Goal: Information Seeking & Learning: Check status

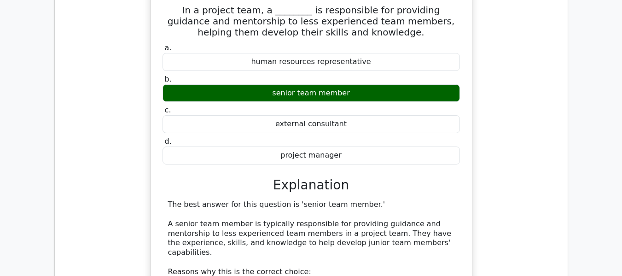
scroll to position [2969, 0]
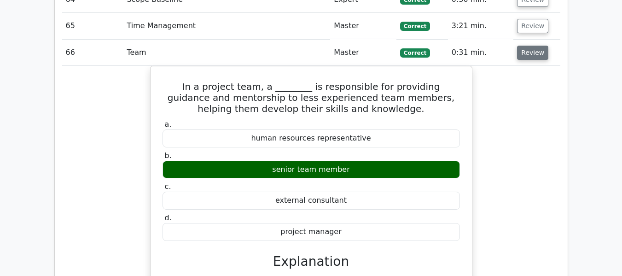
click at [524, 53] on button "Review" at bounding box center [532, 53] width 31 height 14
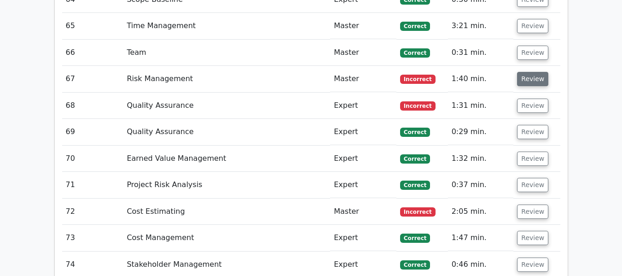
click at [526, 79] on button "Review" at bounding box center [532, 79] width 31 height 14
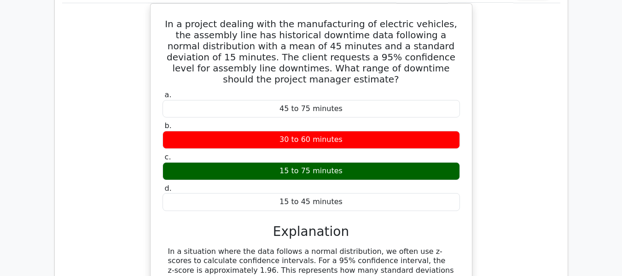
scroll to position [2923, 0]
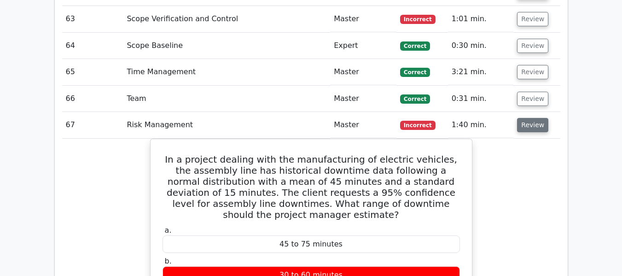
click at [530, 123] on button "Review" at bounding box center [532, 125] width 31 height 14
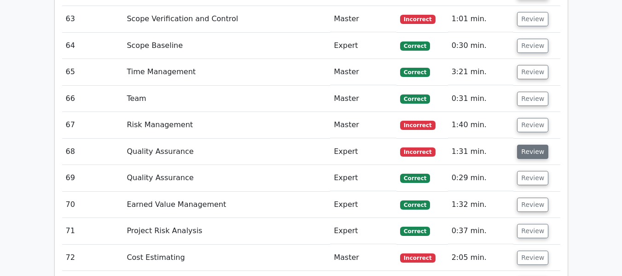
click at [527, 150] on button "Review" at bounding box center [532, 152] width 31 height 14
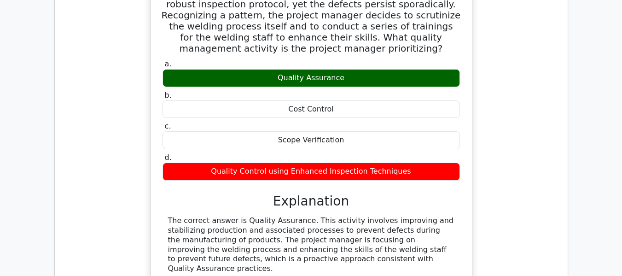
scroll to position [3107, 0]
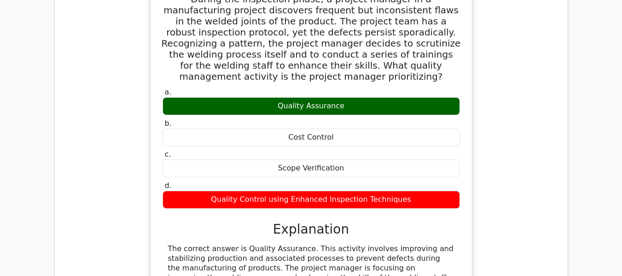
click at [297, 97] on div "Quality Assurance" at bounding box center [311, 106] width 297 height 18
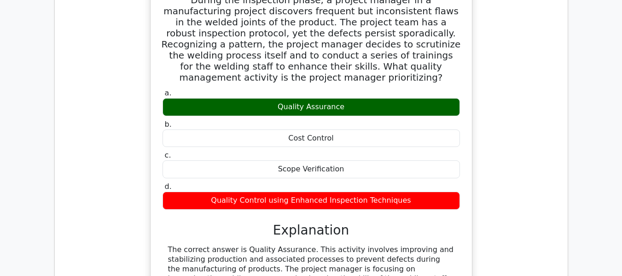
scroll to position [3015, 0]
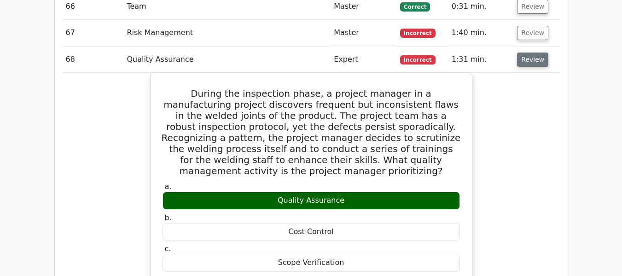
click at [534, 58] on button "Review" at bounding box center [532, 59] width 31 height 14
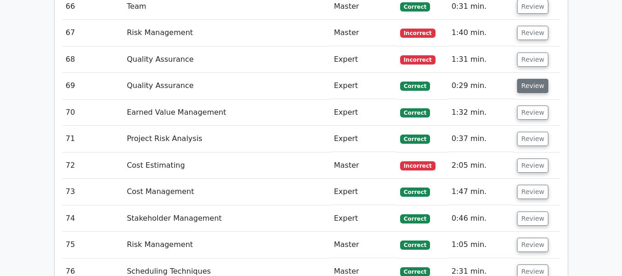
click at [530, 85] on button "Review" at bounding box center [532, 86] width 31 height 14
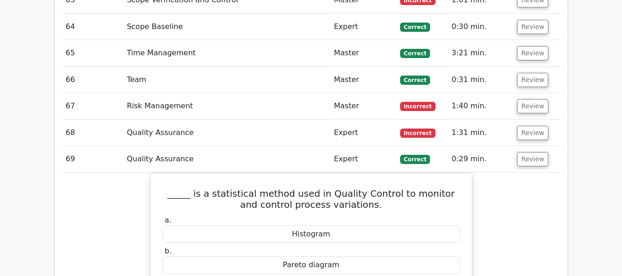
scroll to position [2923, 0]
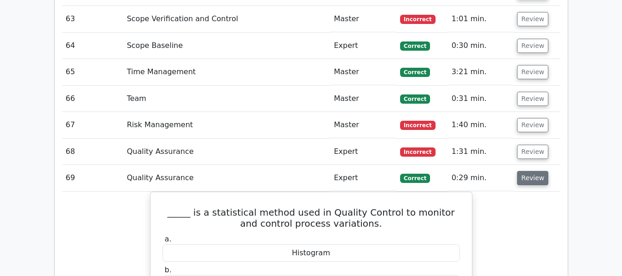
click at [527, 178] on button "Review" at bounding box center [532, 178] width 31 height 14
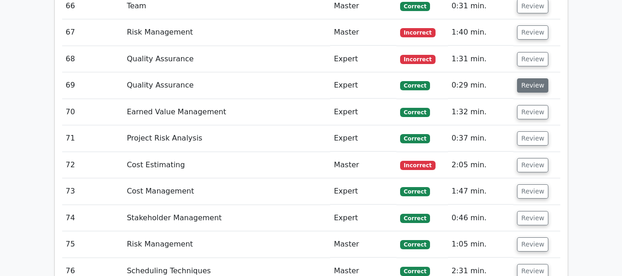
scroll to position [3061, 0]
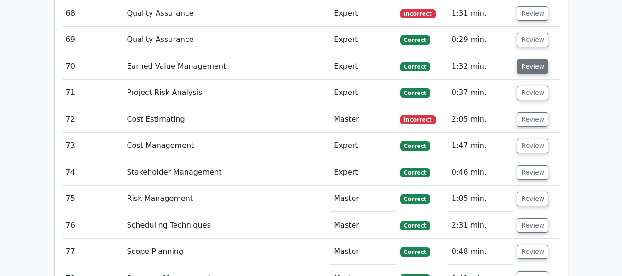
click at [527, 68] on button "Review" at bounding box center [532, 66] width 31 height 14
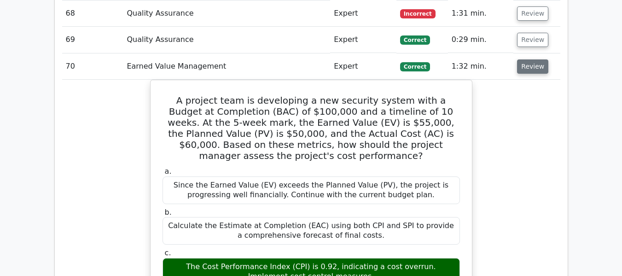
click at [530, 67] on button "Review" at bounding box center [532, 66] width 31 height 14
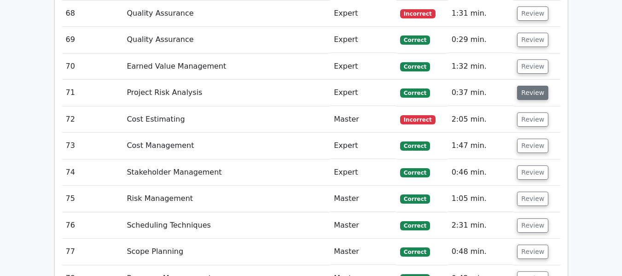
click at [528, 94] on button "Review" at bounding box center [532, 93] width 31 height 14
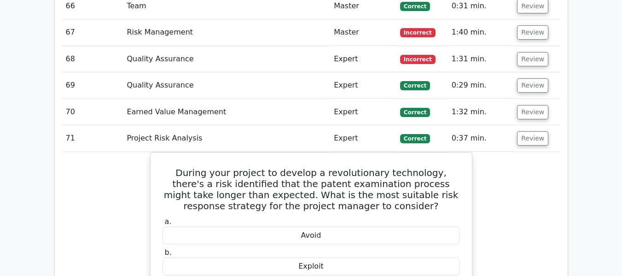
scroll to position [3015, 0]
click at [524, 137] on button "Review" at bounding box center [532, 139] width 31 height 14
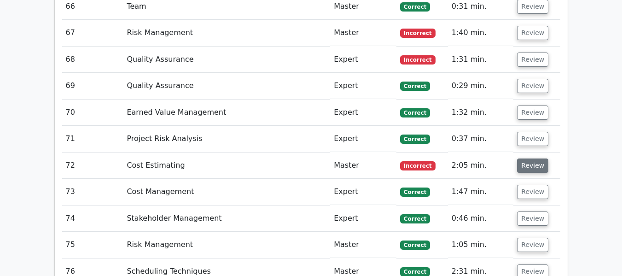
click at [527, 163] on button "Review" at bounding box center [532, 165] width 31 height 14
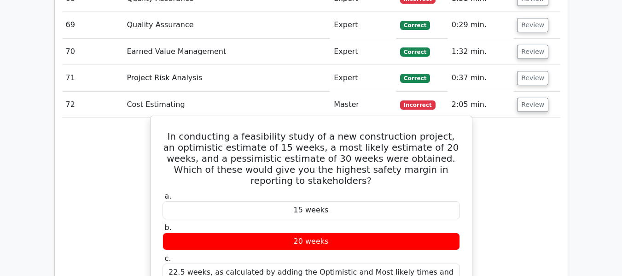
scroll to position [3061, 0]
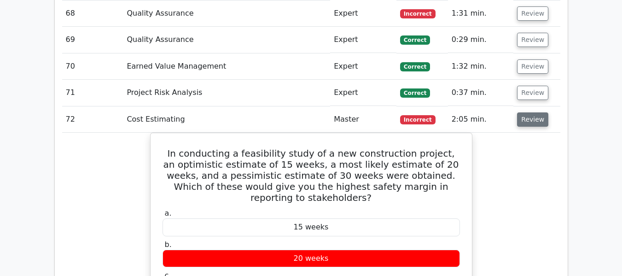
click at [535, 116] on button "Review" at bounding box center [532, 119] width 31 height 14
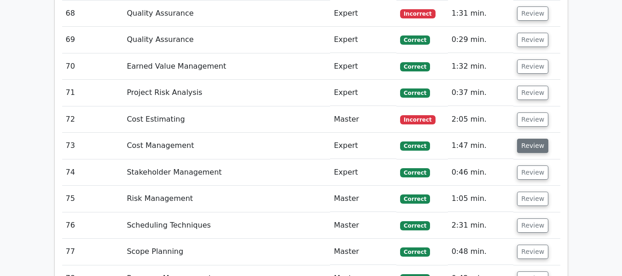
click at [530, 143] on button "Review" at bounding box center [532, 146] width 31 height 14
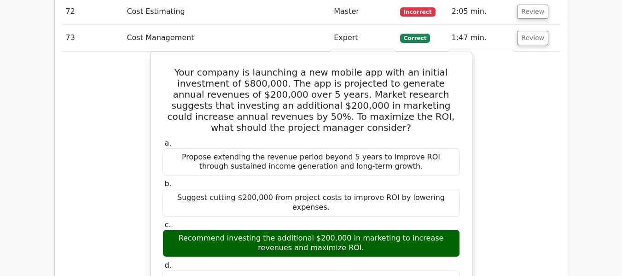
scroll to position [3107, 0]
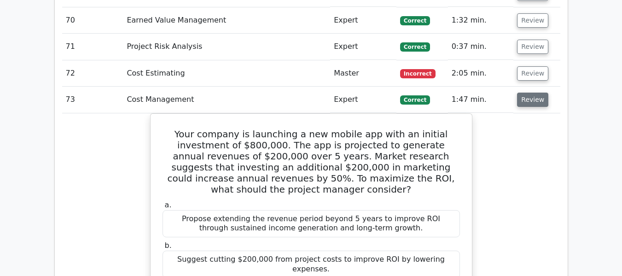
click at [530, 100] on button "Review" at bounding box center [532, 100] width 31 height 14
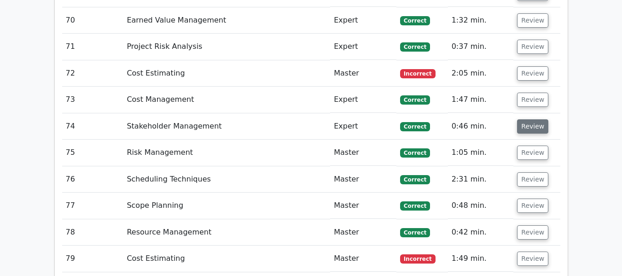
click at [528, 128] on button "Review" at bounding box center [532, 126] width 31 height 14
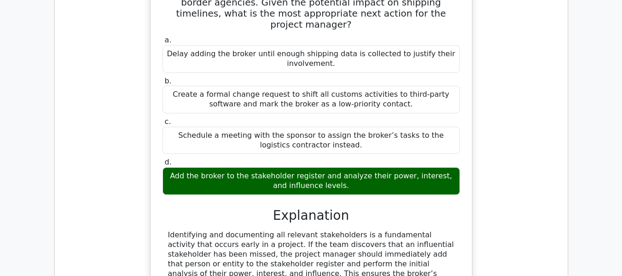
scroll to position [3199, 0]
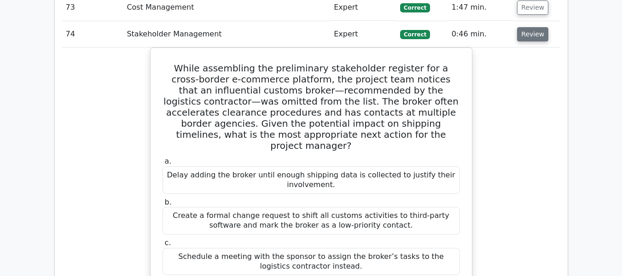
click at [526, 35] on button "Review" at bounding box center [532, 34] width 31 height 14
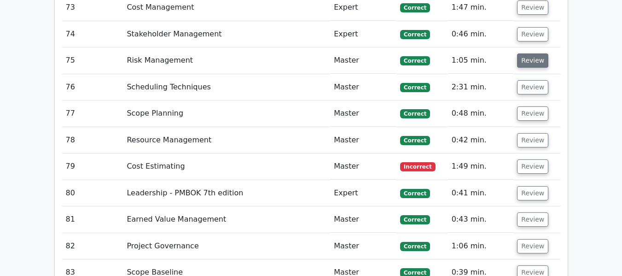
click at [523, 66] on button "Review" at bounding box center [532, 60] width 31 height 14
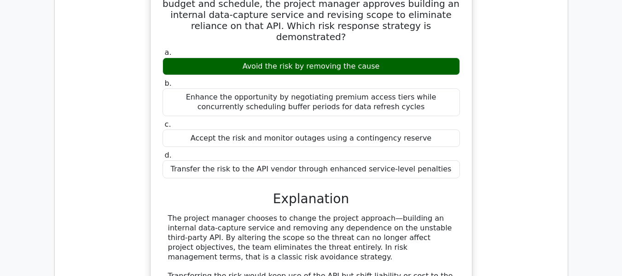
scroll to position [3245, 0]
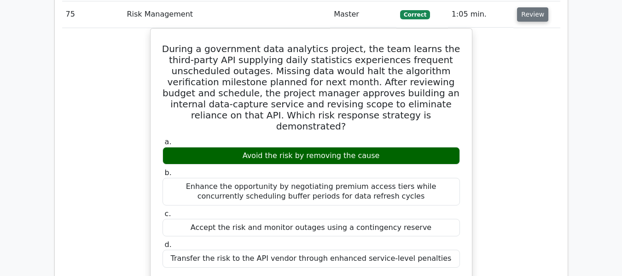
click at [533, 14] on button "Review" at bounding box center [532, 14] width 31 height 14
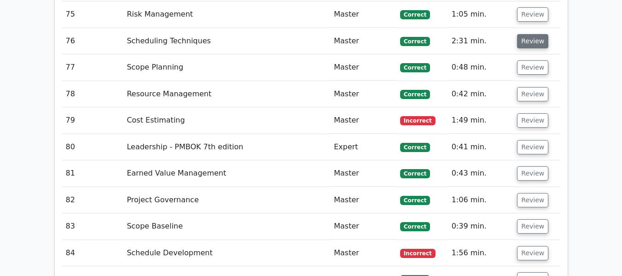
click at [530, 42] on button "Review" at bounding box center [532, 41] width 31 height 14
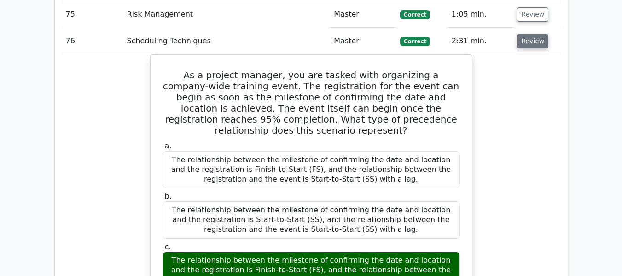
click at [531, 38] on button "Review" at bounding box center [532, 41] width 31 height 14
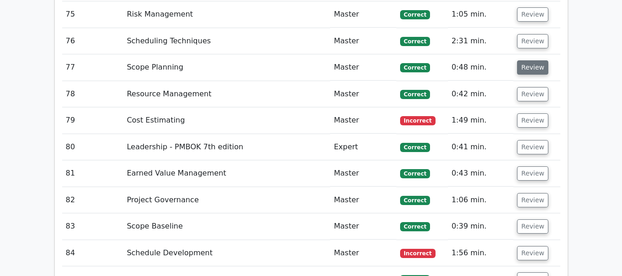
click at [532, 68] on button "Review" at bounding box center [532, 67] width 31 height 14
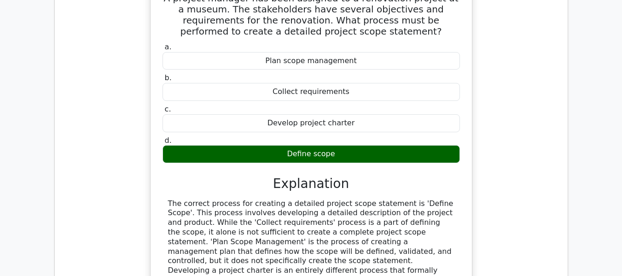
scroll to position [3291, 0]
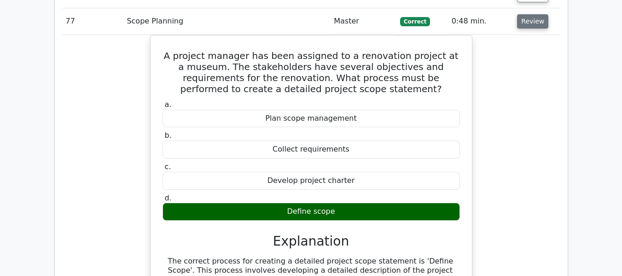
click at [523, 27] on button "Review" at bounding box center [532, 21] width 31 height 14
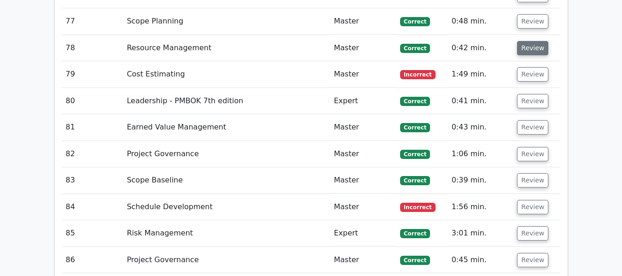
click at [524, 48] on button "Review" at bounding box center [532, 48] width 31 height 14
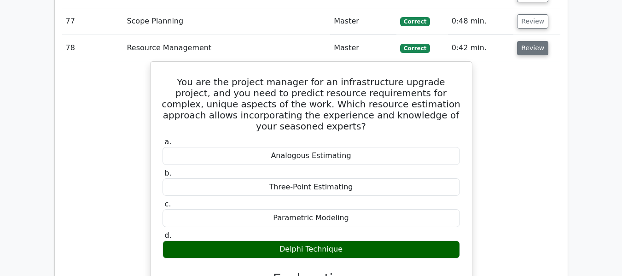
click at [529, 51] on button "Review" at bounding box center [532, 48] width 31 height 14
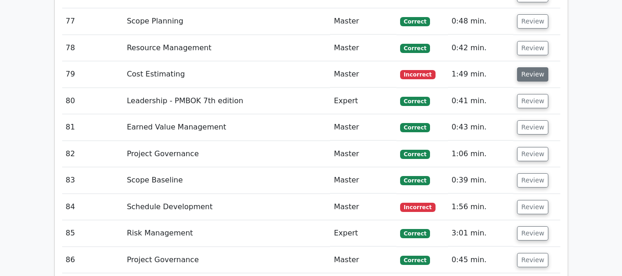
click at [527, 73] on button "Review" at bounding box center [532, 74] width 31 height 14
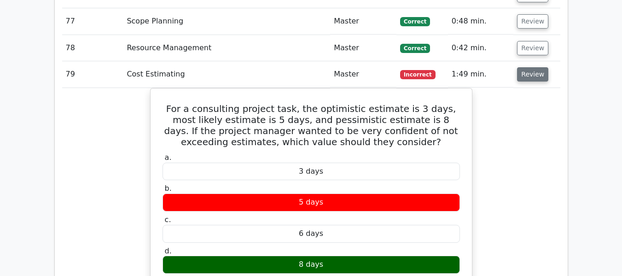
click at [529, 75] on button "Review" at bounding box center [532, 74] width 31 height 14
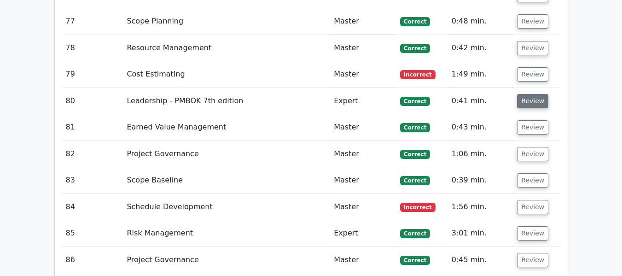
click at [526, 102] on button "Review" at bounding box center [532, 101] width 31 height 14
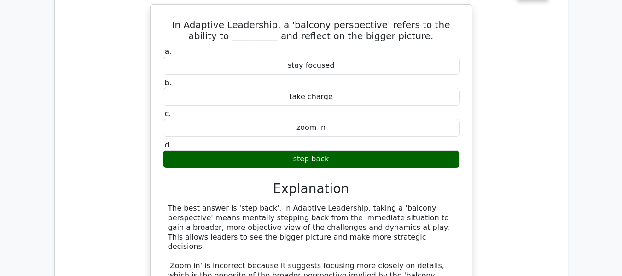
scroll to position [3337, 0]
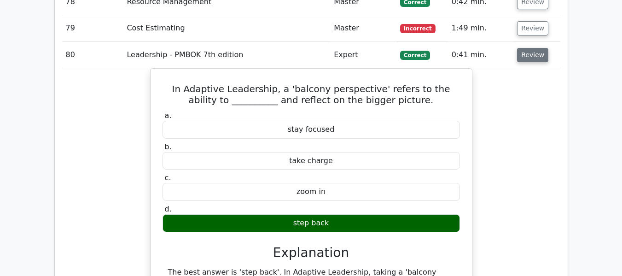
click at [523, 57] on button "Review" at bounding box center [532, 55] width 31 height 14
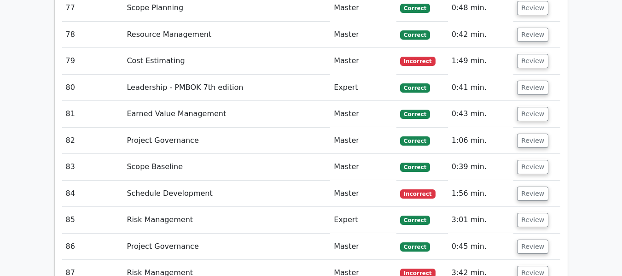
scroll to position [3291, 0]
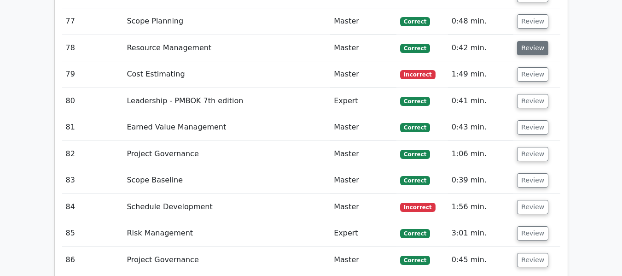
click at [529, 44] on button "Review" at bounding box center [532, 48] width 31 height 14
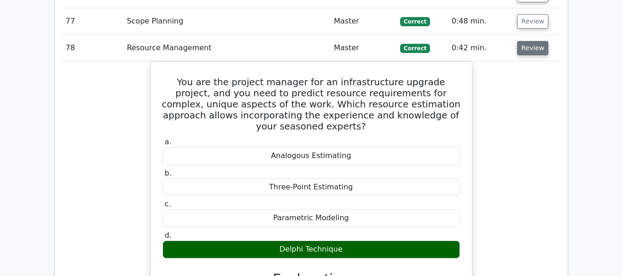
click at [529, 44] on button "Review" at bounding box center [532, 48] width 31 height 14
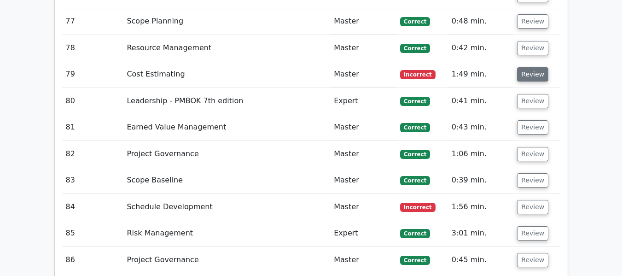
click at [524, 76] on button "Review" at bounding box center [532, 74] width 31 height 14
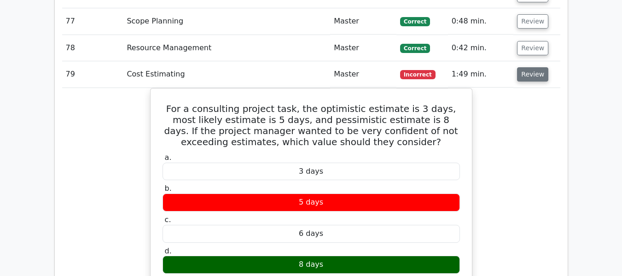
click at [524, 76] on button "Review" at bounding box center [532, 74] width 31 height 14
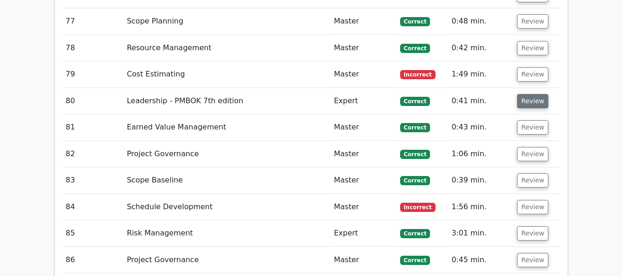
click at [523, 100] on button "Review" at bounding box center [532, 101] width 31 height 14
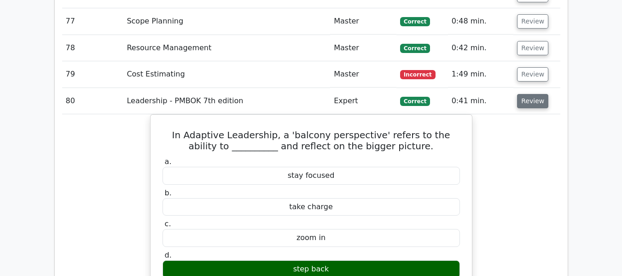
click at [523, 100] on button "Review" at bounding box center [532, 101] width 31 height 14
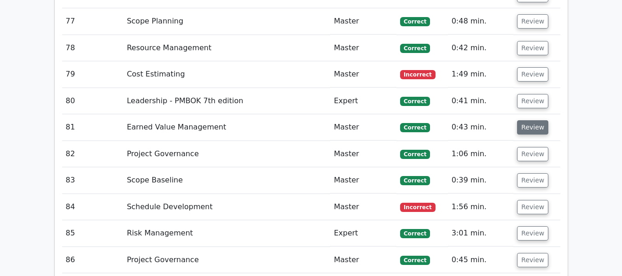
click at [528, 125] on button "Review" at bounding box center [532, 127] width 31 height 14
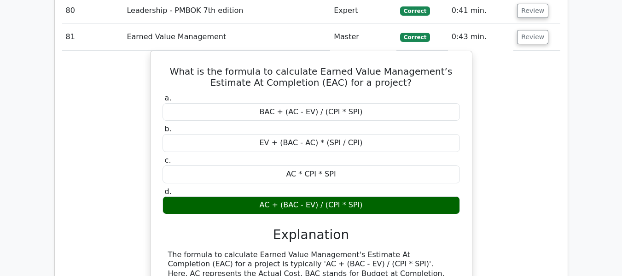
scroll to position [3383, 0]
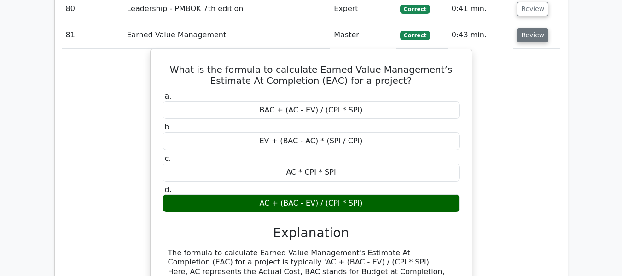
click at [531, 37] on button "Review" at bounding box center [532, 35] width 31 height 14
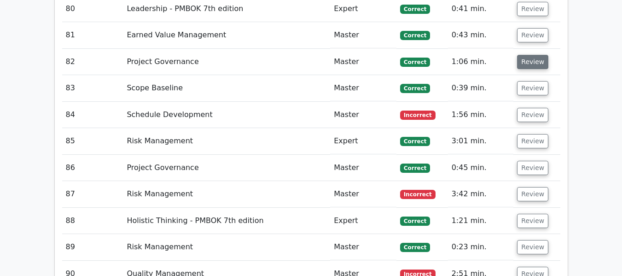
click at [529, 61] on button "Review" at bounding box center [532, 62] width 31 height 14
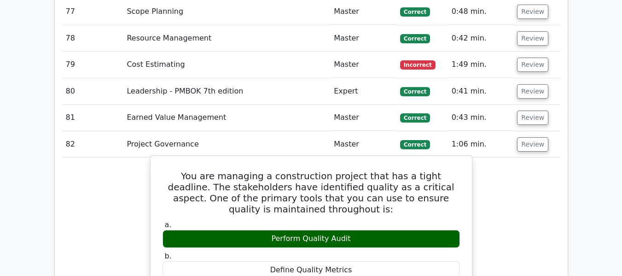
scroll to position [3291, 0]
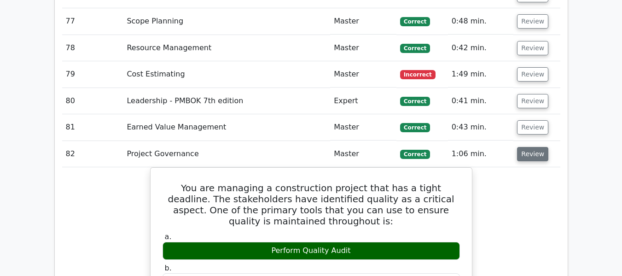
click at [533, 156] on button "Review" at bounding box center [532, 154] width 31 height 14
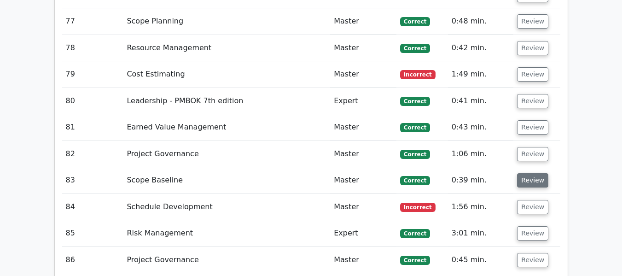
click at [531, 179] on button "Review" at bounding box center [532, 180] width 31 height 14
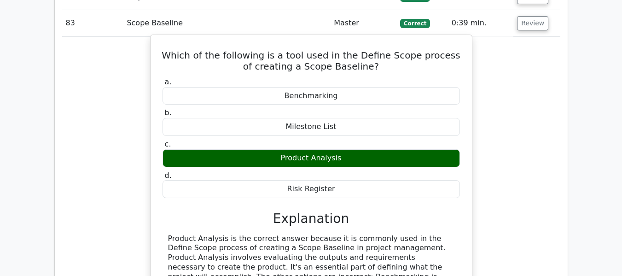
scroll to position [3337, 0]
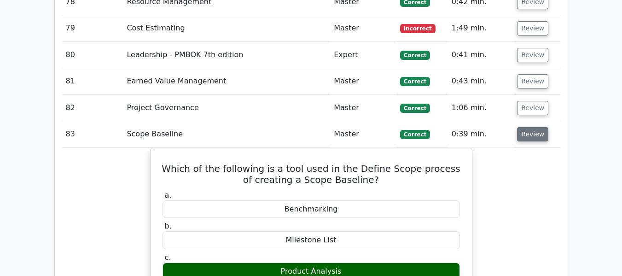
click at [530, 131] on button "Review" at bounding box center [532, 134] width 31 height 14
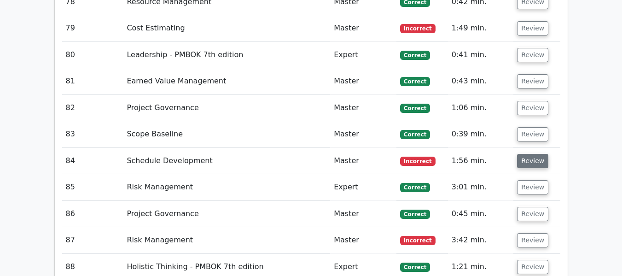
click at [525, 160] on button "Review" at bounding box center [532, 161] width 31 height 14
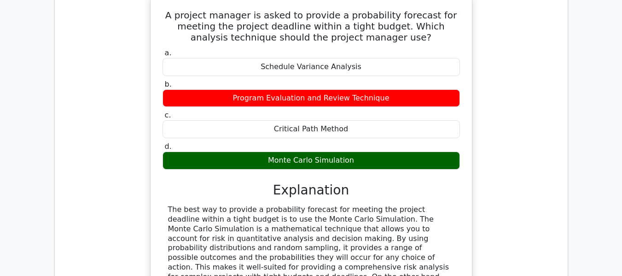
scroll to position [3383, 0]
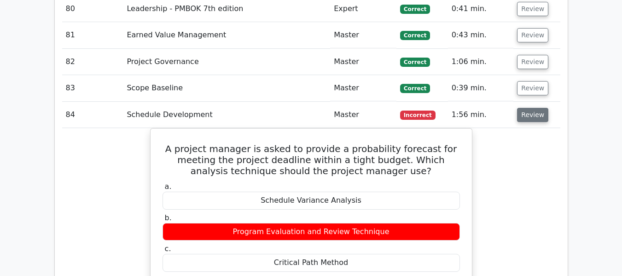
click at [529, 111] on button "Review" at bounding box center [532, 115] width 31 height 14
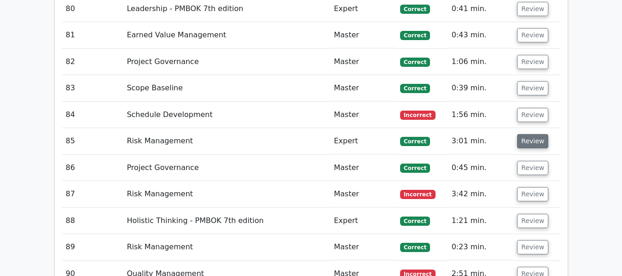
click at [525, 143] on button "Review" at bounding box center [532, 141] width 31 height 14
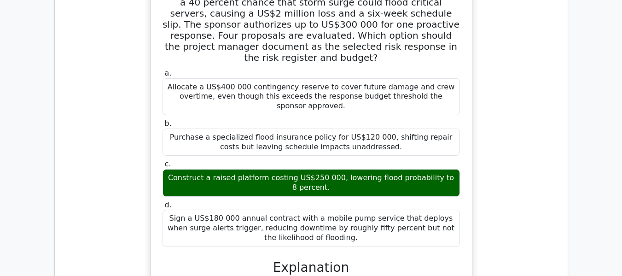
scroll to position [3522, 0]
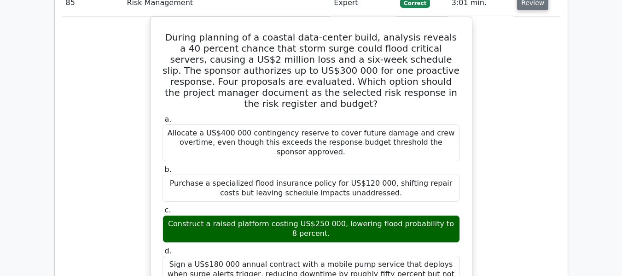
click at [525, 5] on button "Review" at bounding box center [532, 3] width 31 height 14
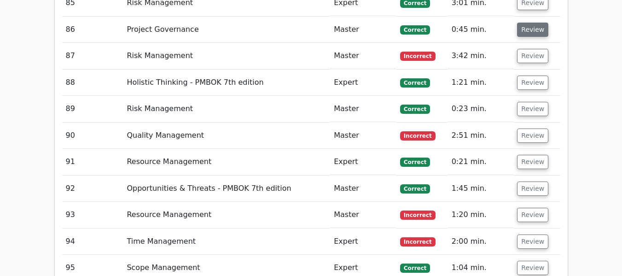
click at [530, 28] on button "Review" at bounding box center [532, 30] width 31 height 14
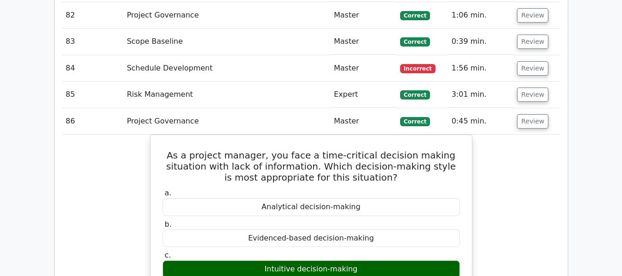
scroll to position [3430, 0]
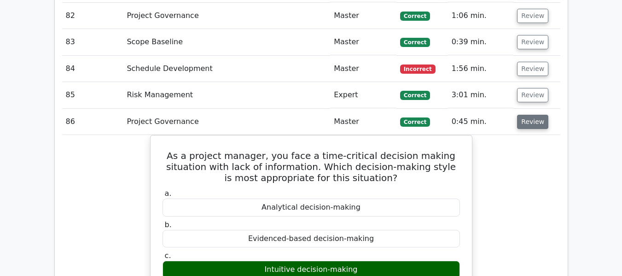
click at [520, 122] on button "Review" at bounding box center [532, 122] width 31 height 14
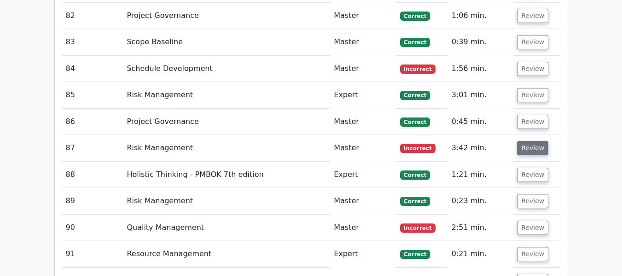
click at [520, 146] on button "Review" at bounding box center [532, 148] width 31 height 14
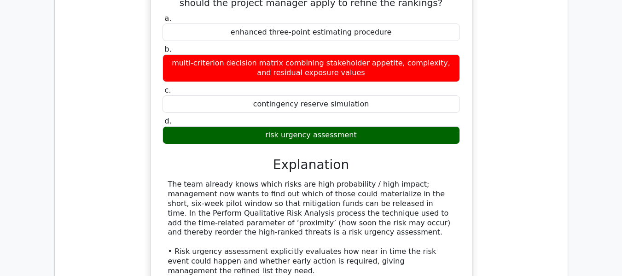
scroll to position [3568, 0]
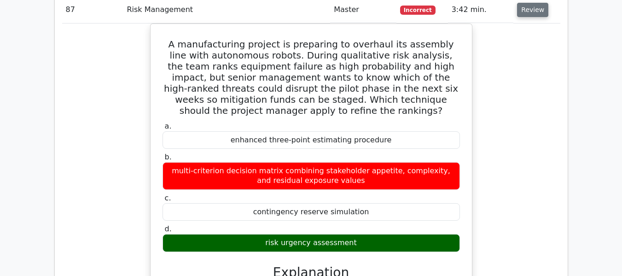
click at [526, 13] on button "Review" at bounding box center [532, 10] width 31 height 14
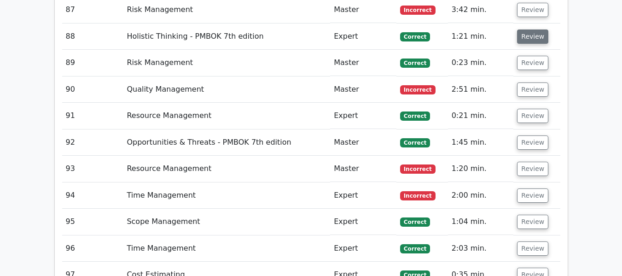
click at [528, 38] on button "Review" at bounding box center [532, 36] width 31 height 14
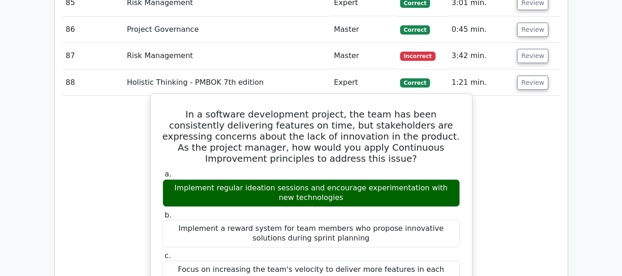
scroll to position [3476, 0]
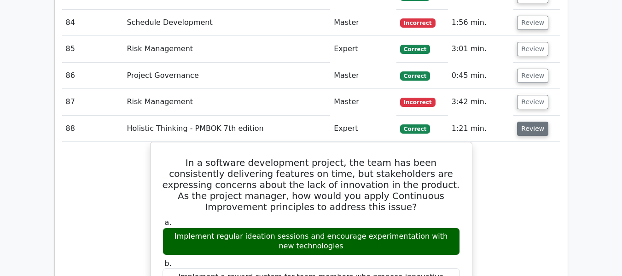
click at [530, 134] on button "Review" at bounding box center [532, 129] width 31 height 14
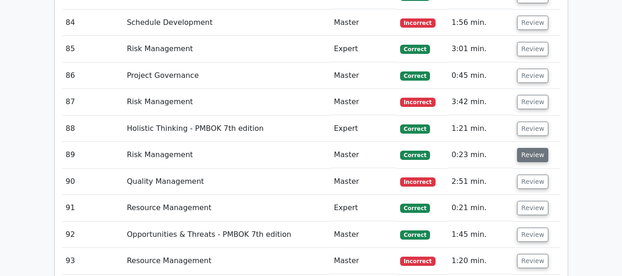
click at [527, 151] on button "Review" at bounding box center [532, 155] width 31 height 14
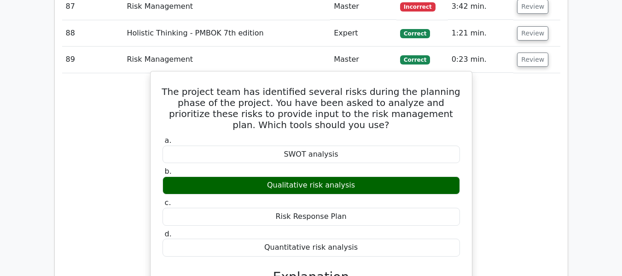
scroll to position [3568, 0]
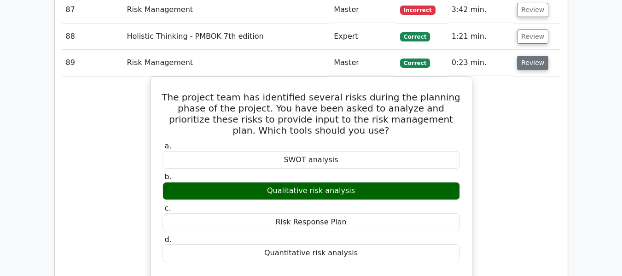
click at [524, 59] on button "Review" at bounding box center [532, 63] width 31 height 14
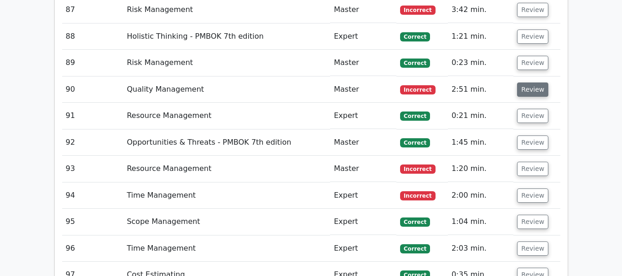
click at [527, 89] on button "Review" at bounding box center [532, 89] width 31 height 14
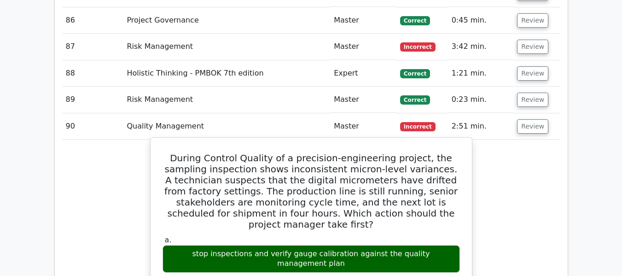
scroll to position [3522, 0]
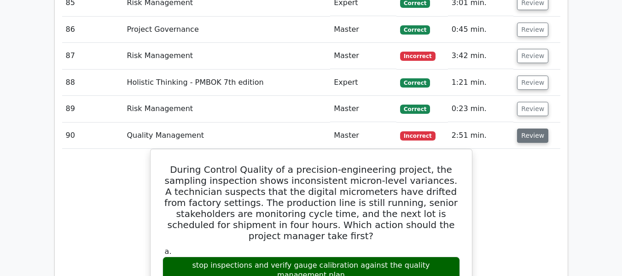
click at [530, 136] on button "Review" at bounding box center [532, 135] width 31 height 14
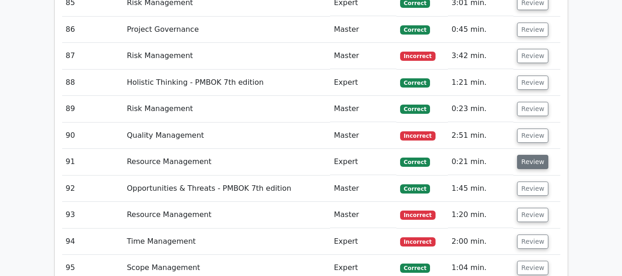
click at [524, 159] on button "Review" at bounding box center [532, 162] width 31 height 14
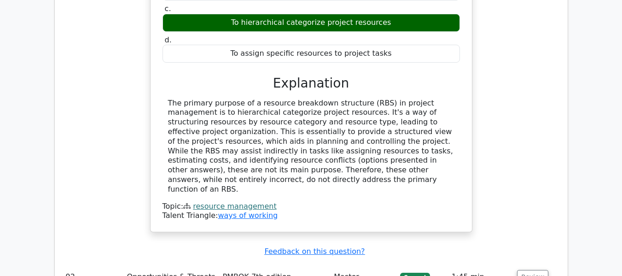
scroll to position [3660, 0]
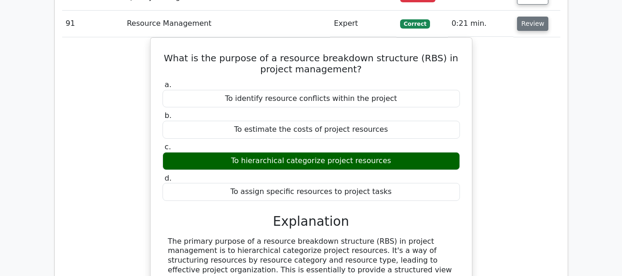
click at [534, 22] on button "Review" at bounding box center [532, 24] width 31 height 14
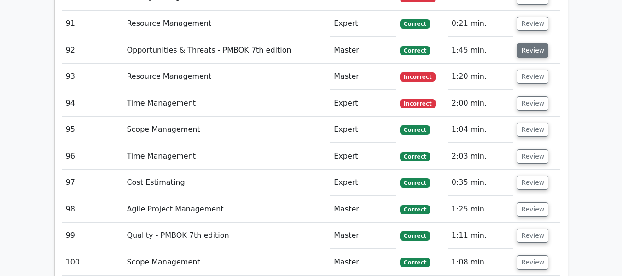
click at [528, 49] on button "Review" at bounding box center [532, 50] width 31 height 14
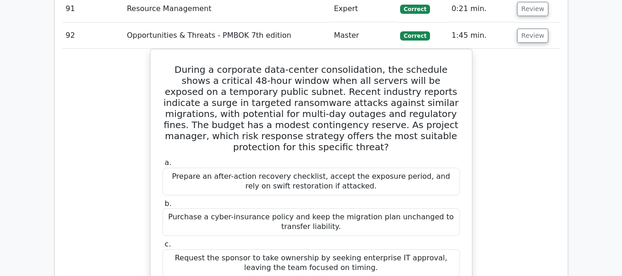
scroll to position [3614, 0]
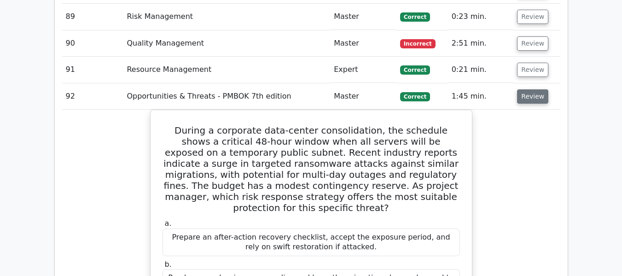
click at [532, 96] on button "Review" at bounding box center [532, 96] width 31 height 14
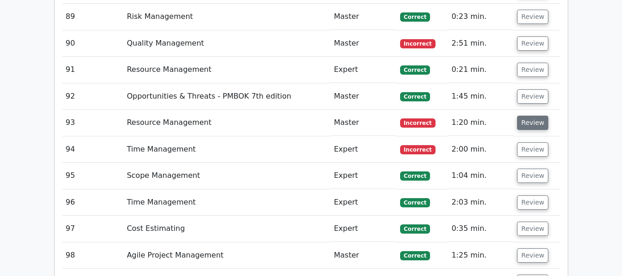
click at [529, 121] on button "Review" at bounding box center [532, 123] width 31 height 14
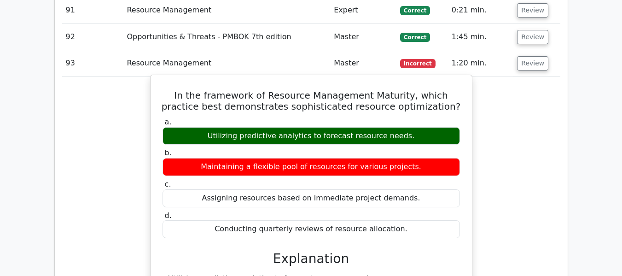
scroll to position [3660, 0]
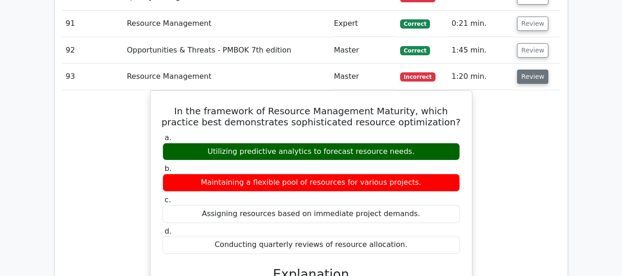
click at [531, 79] on button "Review" at bounding box center [532, 77] width 31 height 14
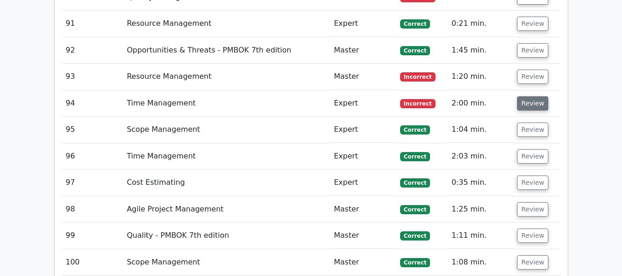
click at [525, 103] on button "Review" at bounding box center [532, 103] width 31 height 14
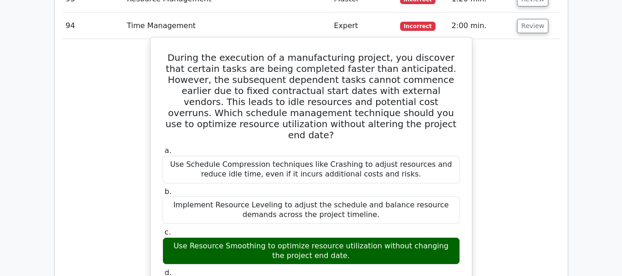
scroll to position [3752, 0]
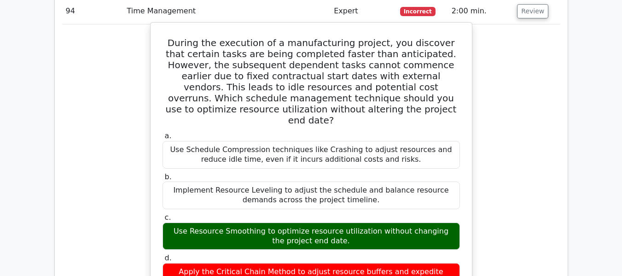
click at [191, 226] on div "Use Resource Smoothing to optimize resource utilization without changing the pr…" at bounding box center [311, 236] width 297 height 28
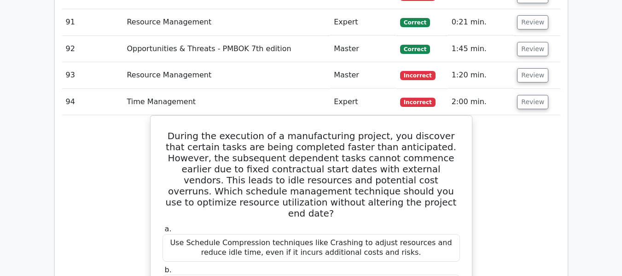
scroll to position [3660, 0]
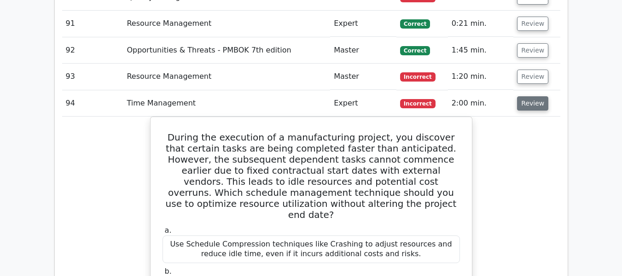
click at [525, 105] on button "Review" at bounding box center [532, 103] width 31 height 14
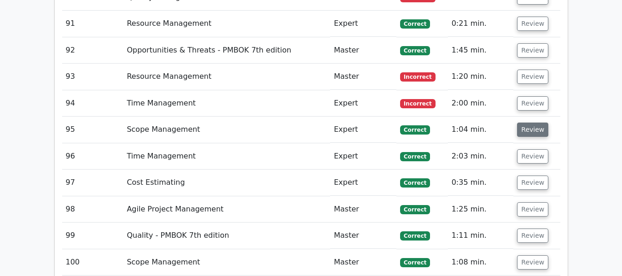
click at [525, 128] on button "Review" at bounding box center [532, 129] width 31 height 14
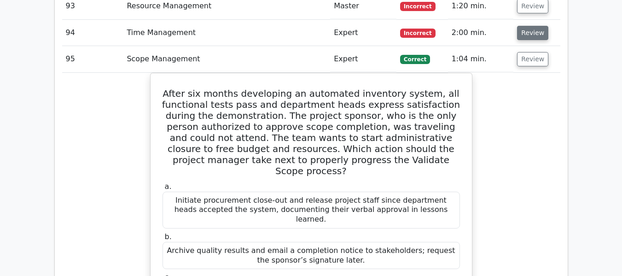
scroll to position [3706, 0]
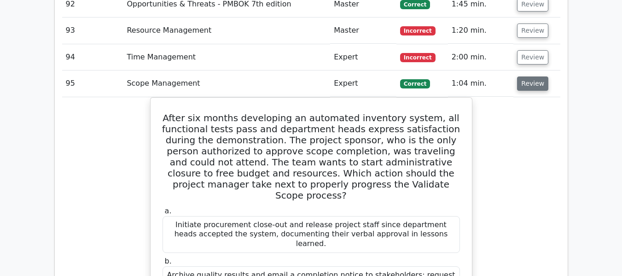
click at [532, 82] on button "Review" at bounding box center [532, 83] width 31 height 14
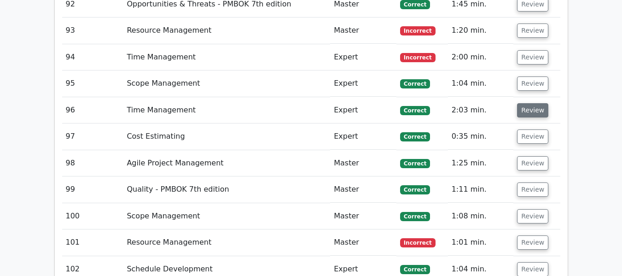
click at [529, 114] on button "Review" at bounding box center [532, 110] width 31 height 14
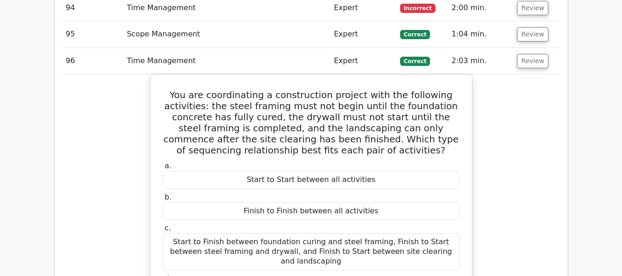
scroll to position [3752, 0]
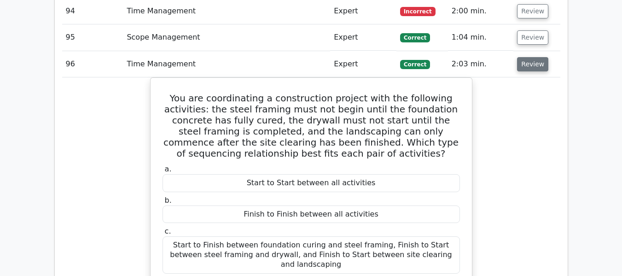
click at [533, 66] on button "Review" at bounding box center [532, 64] width 31 height 14
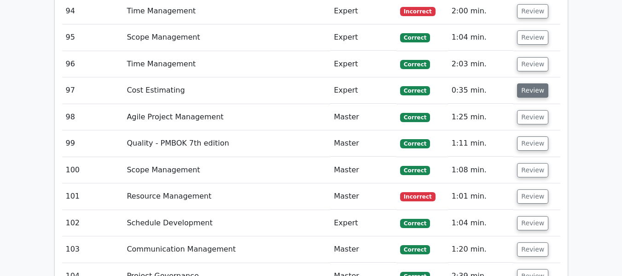
click at [526, 89] on button "Review" at bounding box center [532, 90] width 31 height 14
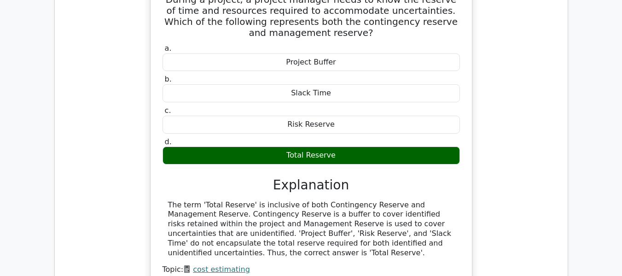
scroll to position [3798, 0]
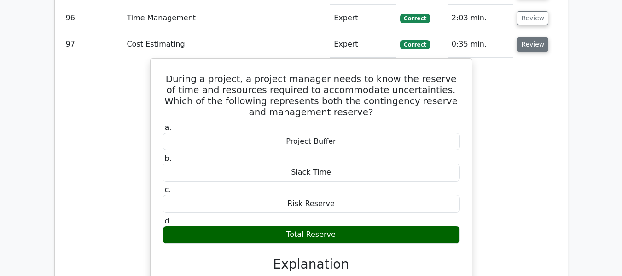
click at [523, 46] on button "Review" at bounding box center [532, 44] width 31 height 14
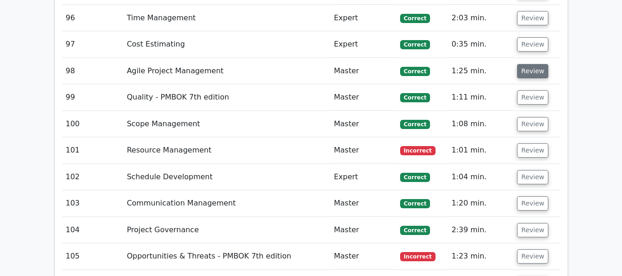
click at [524, 70] on button "Review" at bounding box center [532, 71] width 31 height 14
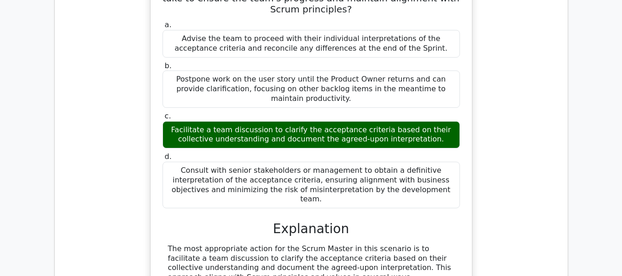
scroll to position [3844, 0]
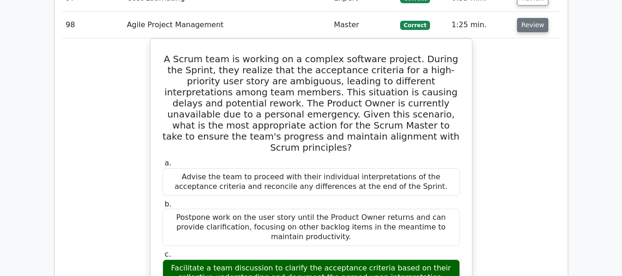
click at [534, 27] on button "Review" at bounding box center [532, 25] width 31 height 14
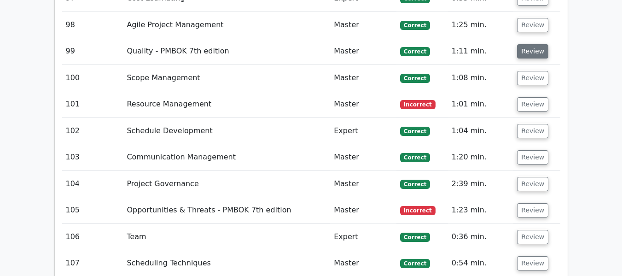
click at [529, 47] on button "Review" at bounding box center [532, 51] width 31 height 14
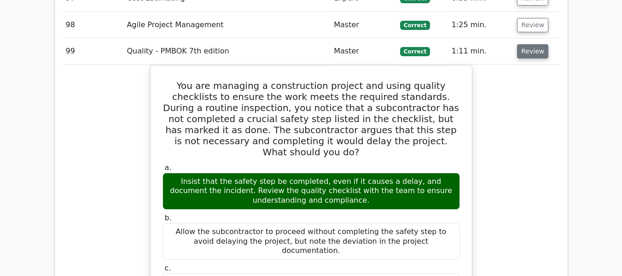
click at [532, 51] on button "Review" at bounding box center [532, 51] width 31 height 14
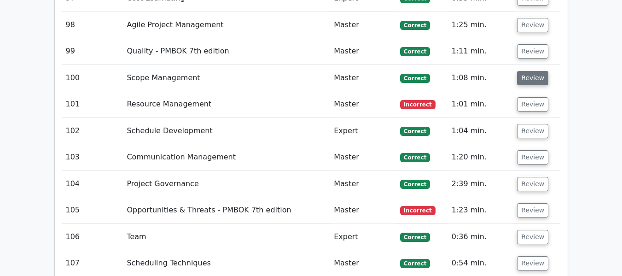
click at [530, 75] on button "Review" at bounding box center [532, 78] width 31 height 14
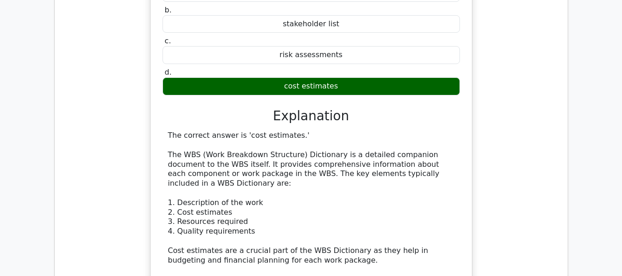
scroll to position [4028, 0]
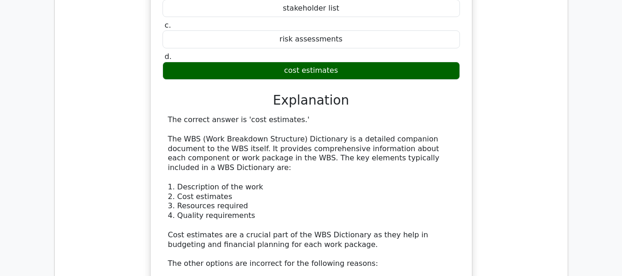
click at [279, 169] on div "The correct answer is 'cost estimates.' The WBS (Work Breakdown Structure) Dict…" at bounding box center [311, 254] width 286 height 278
drag, startPoint x: 183, startPoint y: 185, endPoint x: 236, endPoint y: 185, distance: 53.0
click at [236, 185] on div "The correct answer is 'cost estimates.' The WBS (Work Breakdown Structure) Dict…" at bounding box center [311, 254] width 286 height 278
click at [309, 181] on div "The correct answer is 'cost estimates.' The WBS (Work Breakdown Structure) Dict…" at bounding box center [311, 254] width 286 height 278
drag, startPoint x: 178, startPoint y: 181, endPoint x: 257, endPoint y: 182, distance: 79.7
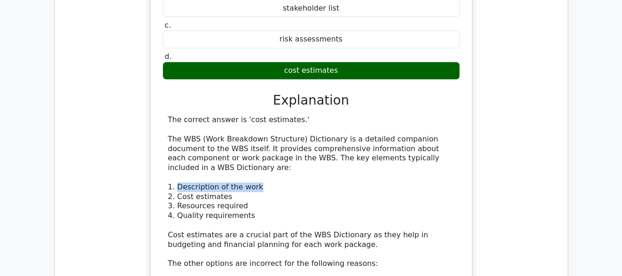
click at [257, 182] on div "The correct answer is 'cost estimates.' The WBS (Work Breakdown Structure) Dict…" at bounding box center [311, 254] width 286 height 278
drag, startPoint x: 177, startPoint y: 188, endPoint x: 266, endPoint y: 185, distance: 88.9
click at [266, 185] on div "The correct answer is 'cost estimates.' The WBS (Work Breakdown Structure) Dict…" at bounding box center [311, 254] width 286 height 278
click at [203, 200] on div "The correct answer is 'cost estimates.' The WBS (Work Breakdown Structure) Dict…" at bounding box center [311, 254] width 286 height 278
click at [191, 206] on div "The correct answer is 'cost estimates.' The WBS (Work Breakdown Structure) Dict…" at bounding box center [311, 254] width 286 height 278
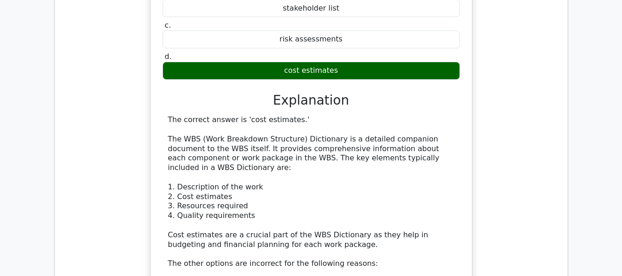
click at [222, 210] on div "The correct answer is 'cost estimates.' The WBS (Work Breakdown Structure) Dict…" at bounding box center [311, 254] width 286 height 278
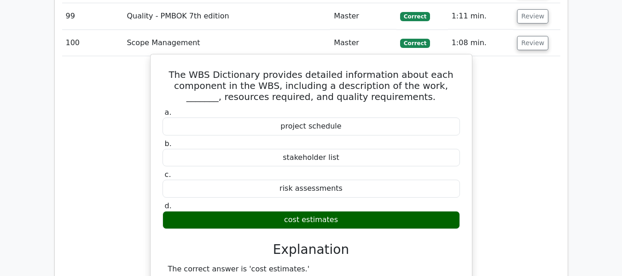
scroll to position [3798, 0]
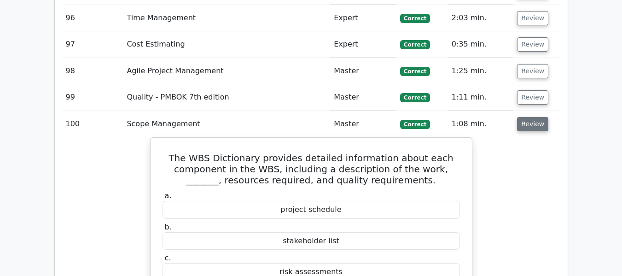
click at [529, 123] on button "Review" at bounding box center [532, 124] width 31 height 14
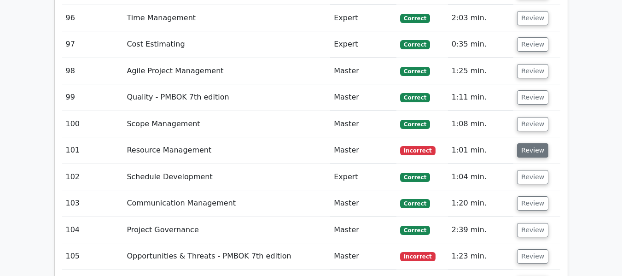
click at [526, 150] on button "Review" at bounding box center [532, 150] width 31 height 14
